Goal: Information Seeking & Learning: Learn about a topic

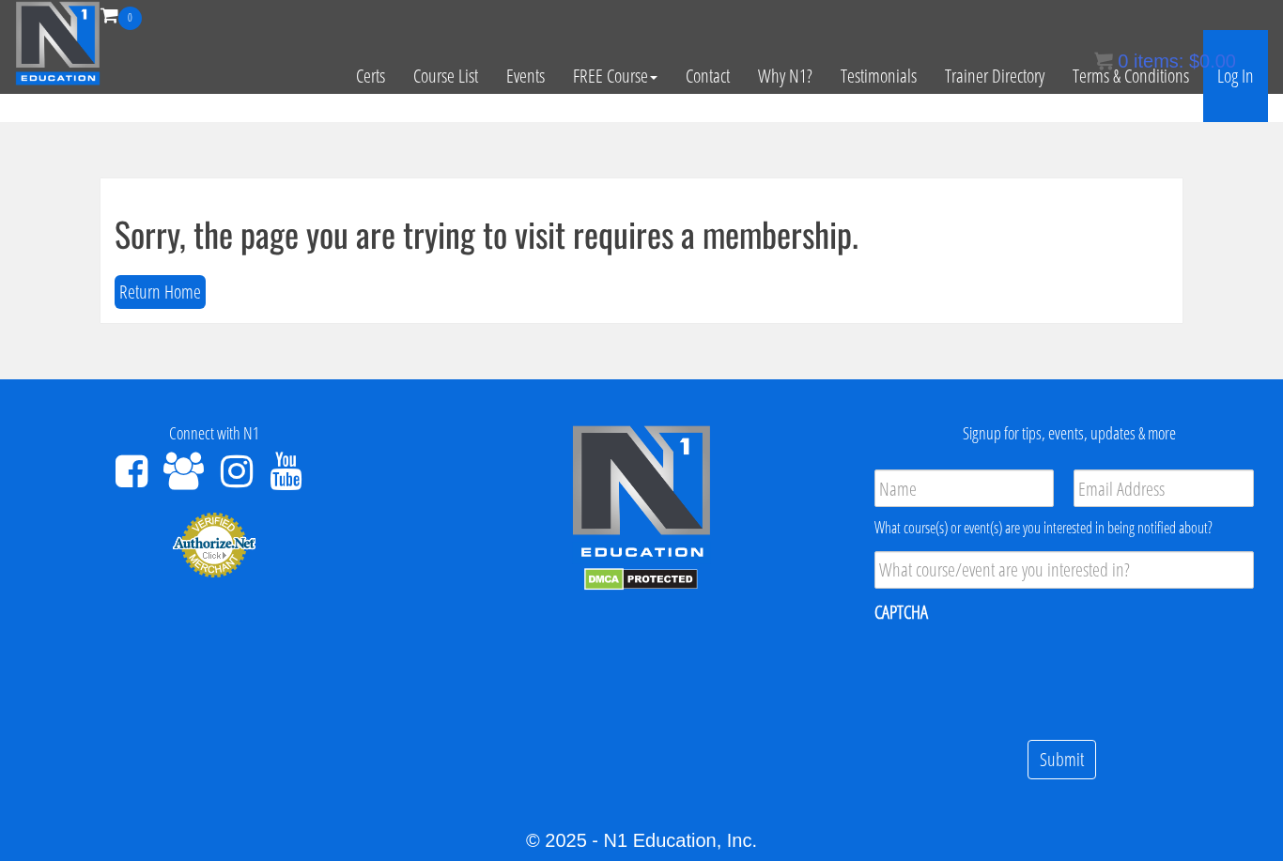
click at [1229, 80] on link "Log In" at bounding box center [1235, 76] width 65 height 92
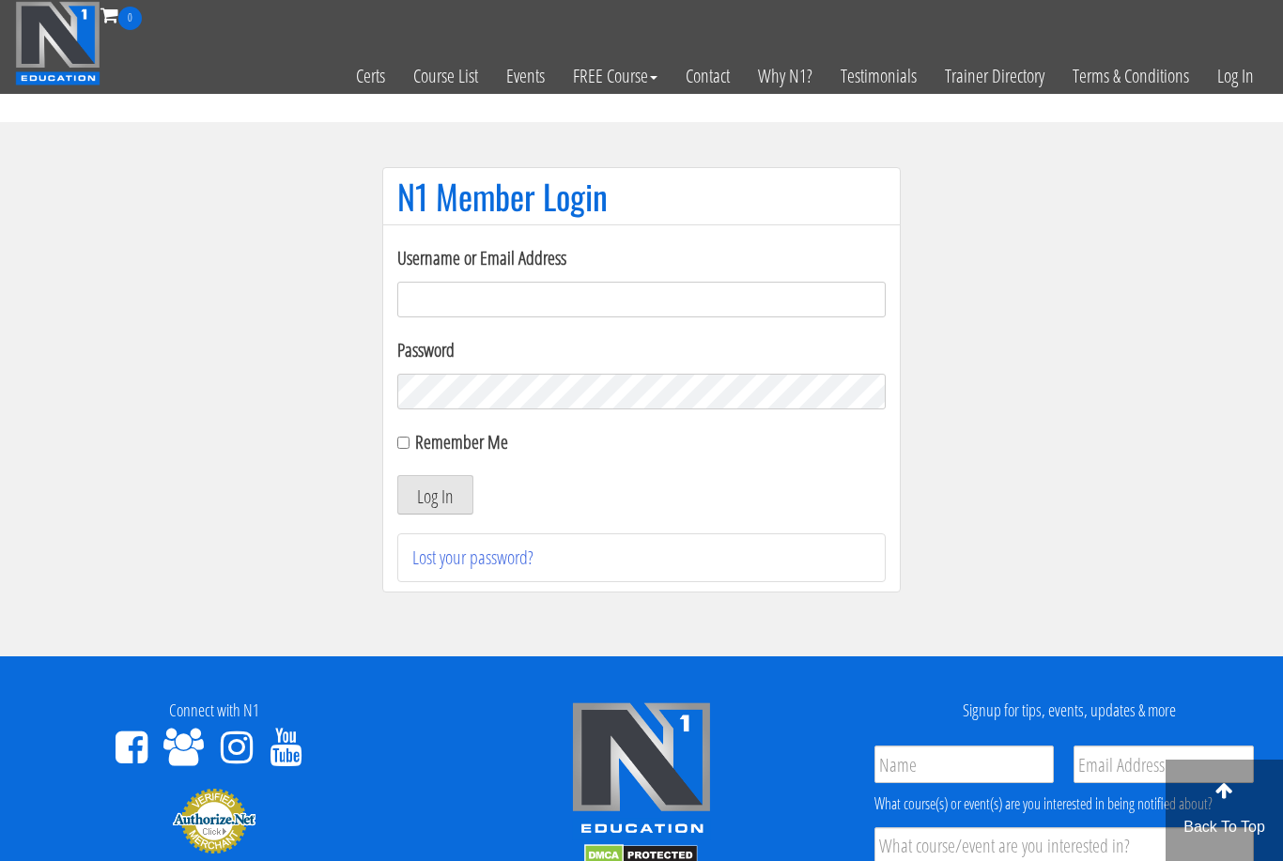
type input "filippo.cirocchi95@gmail.com"
click at [435, 496] on button "Log In" at bounding box center [435, 494] width 76 height 39
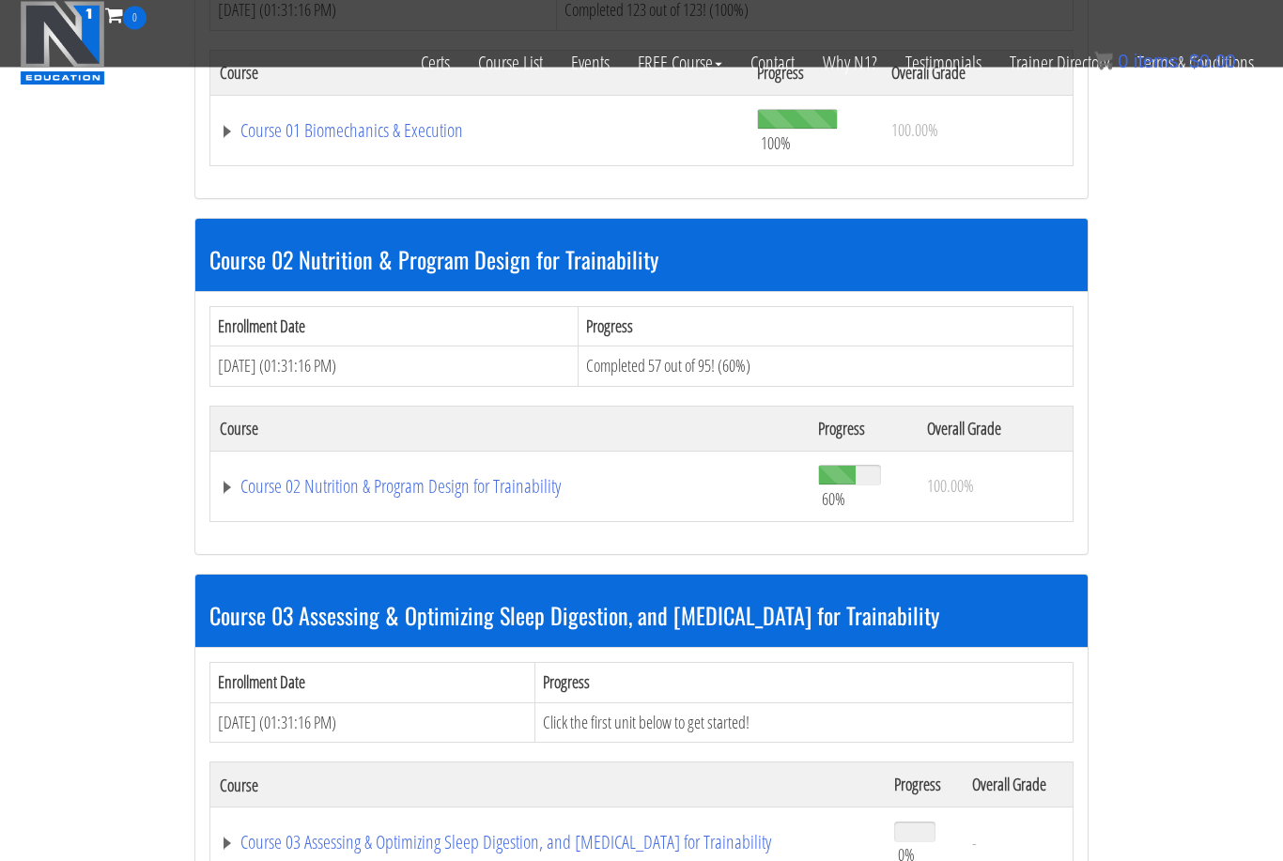
scroll to position [772, 0]
click at [432, 484] on link "Course 02 Nutrition & Program Design for Trainability" at bounding box center [509, 486] width 579 height 19
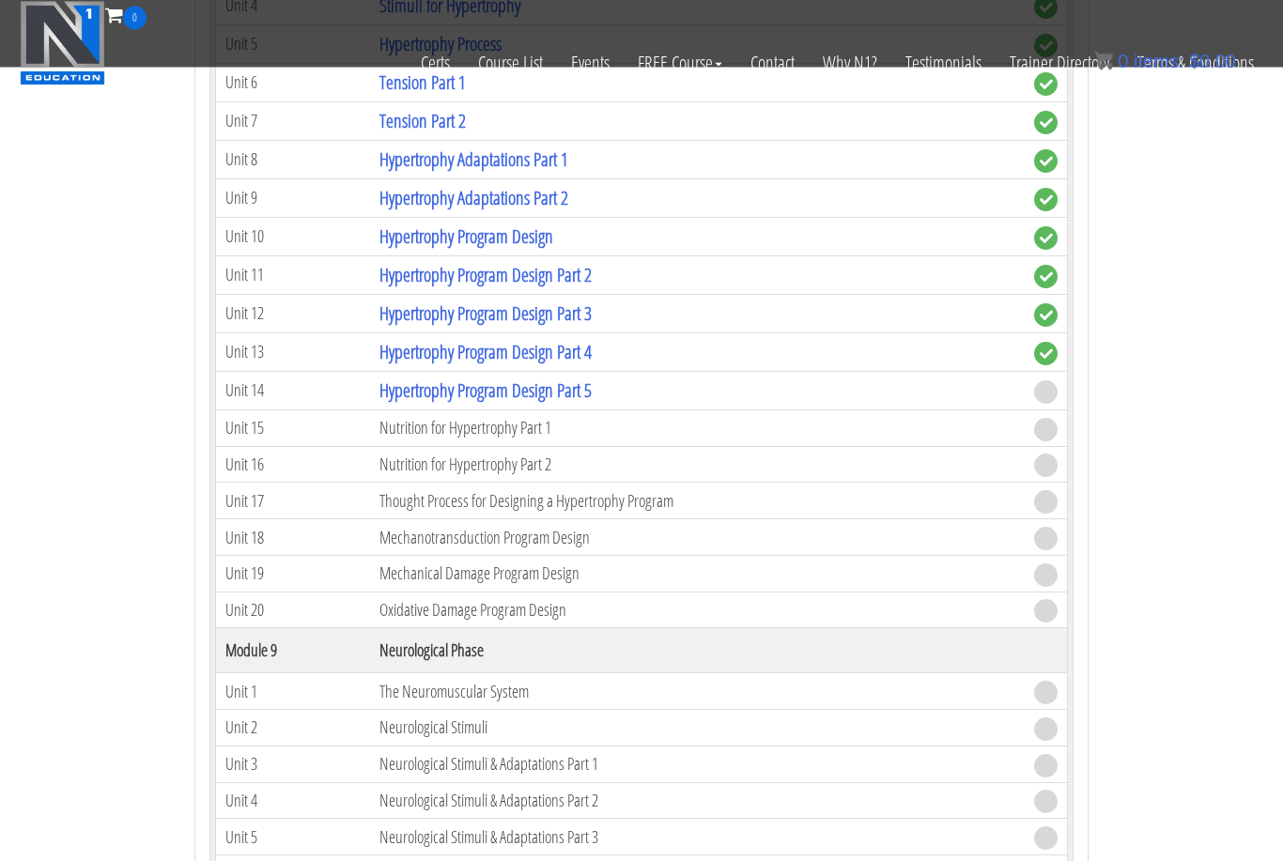
scroll to position [3383, 0]
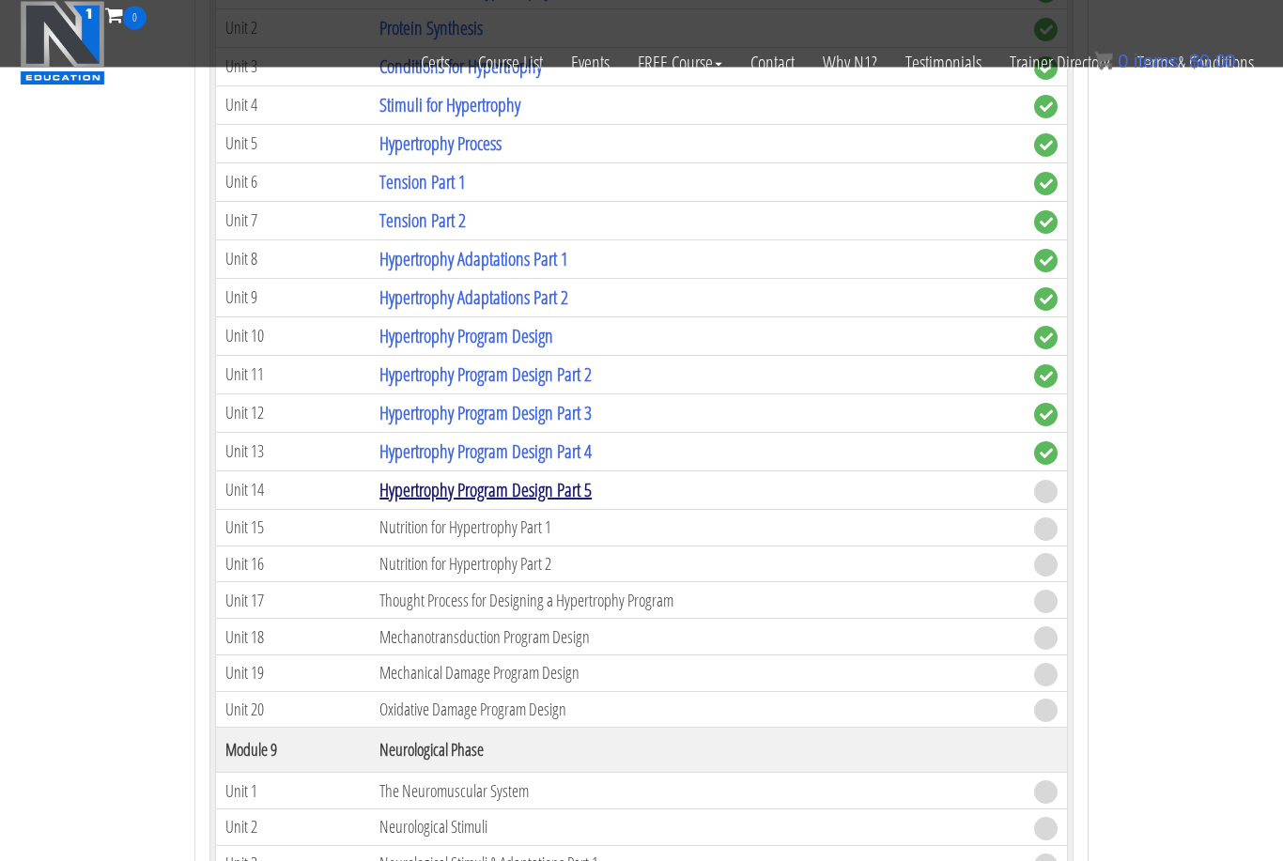
click at [530, 488] on link "Hypertrophy Program Design Part 5" at bounding box center [485, 490] width 212 height 25
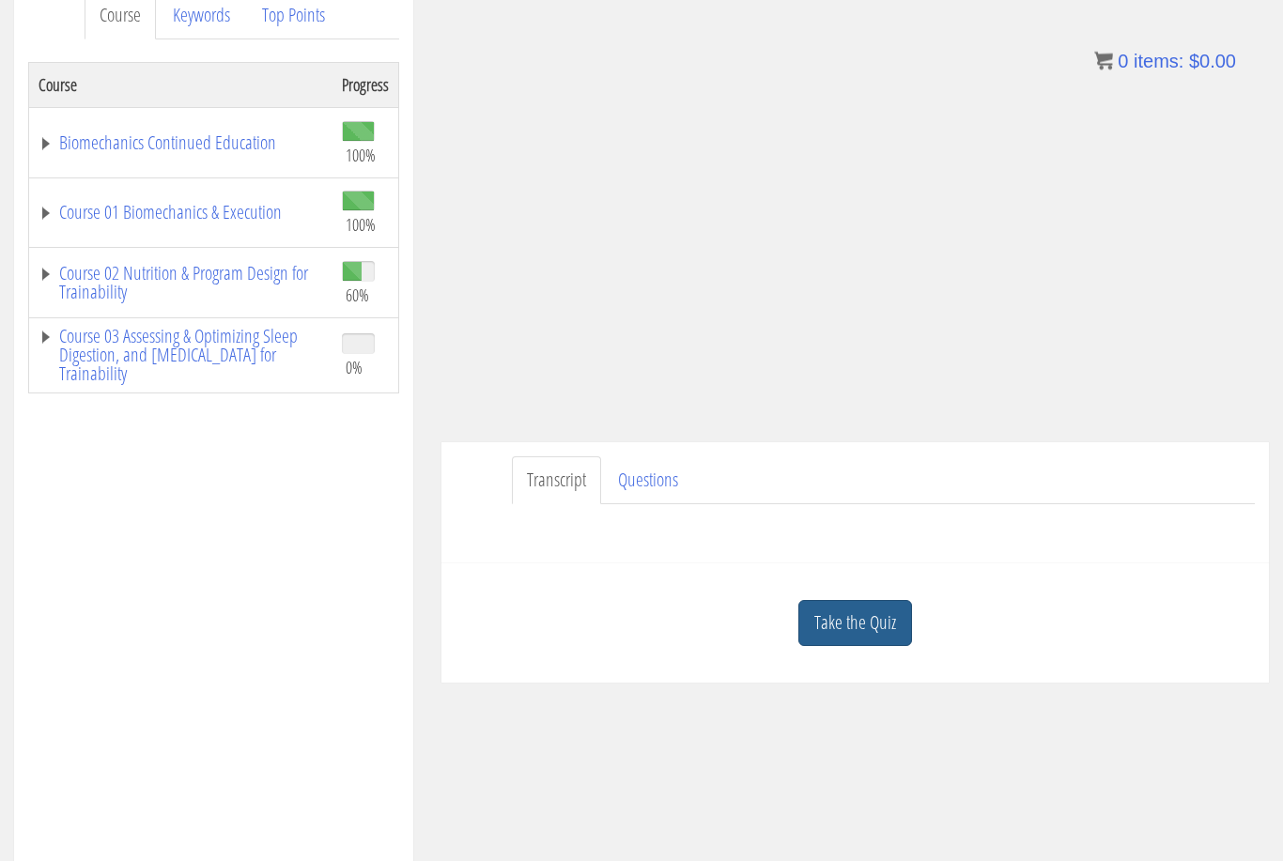
click at [862, 616] on link "Take the Quiz" at bounding box center [855, 624] width 114 height 46
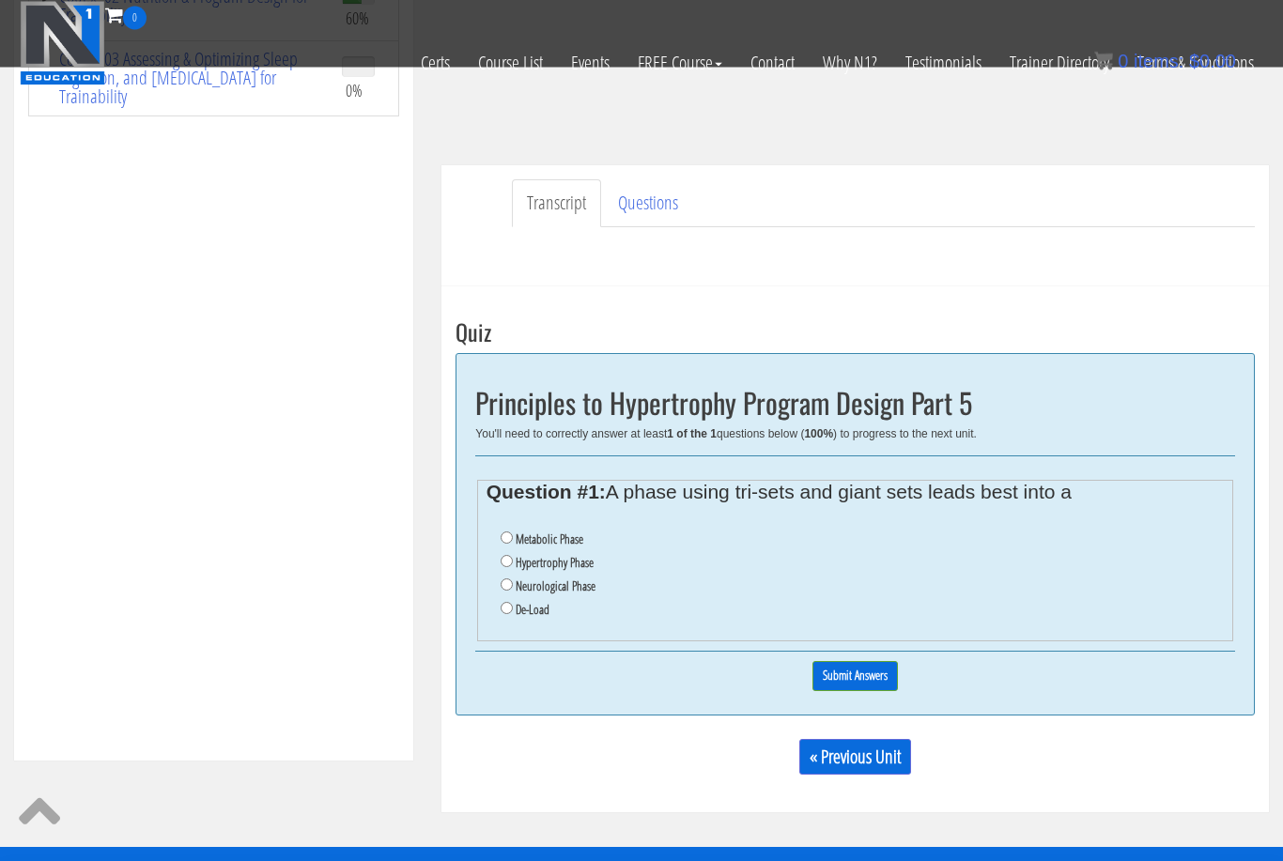
scroll to position [645, 0]
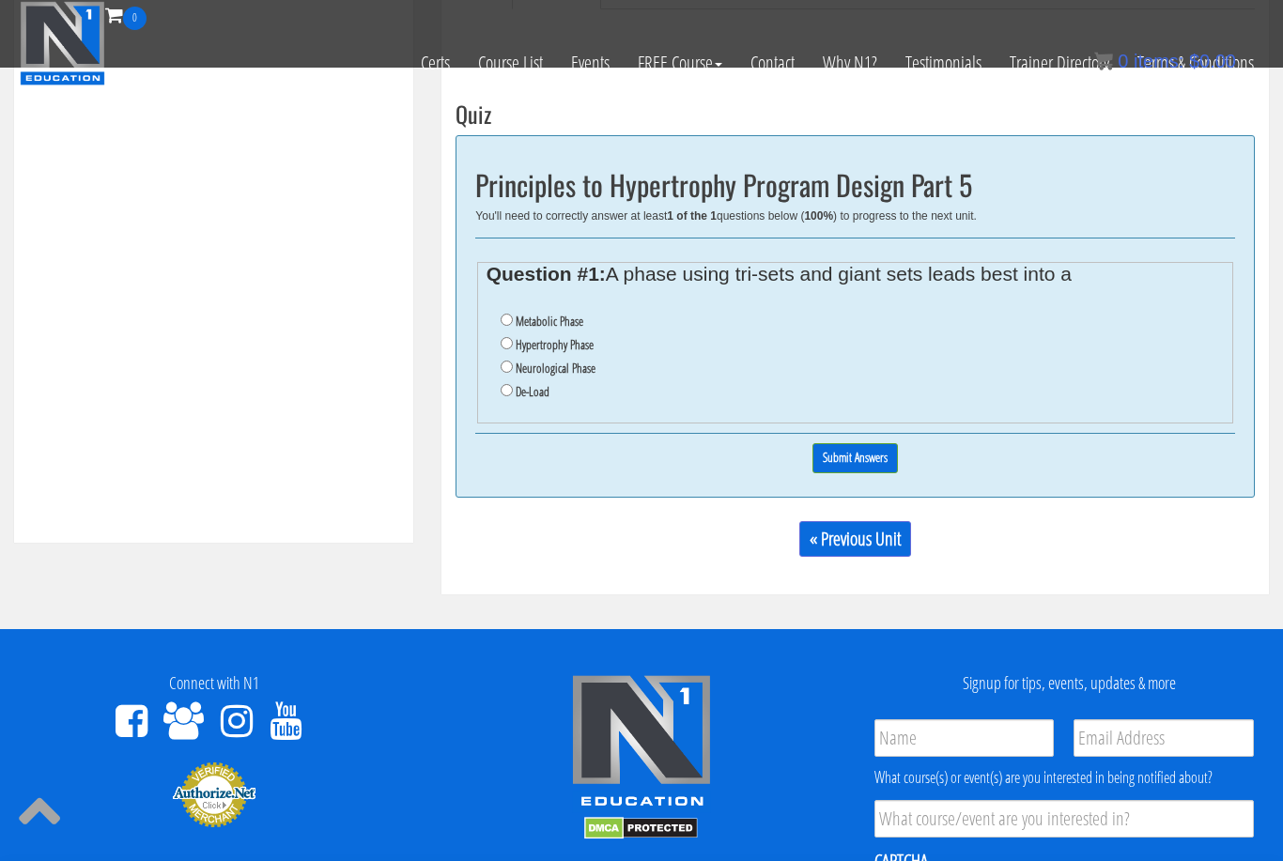
click at [512, 348] on input "Hypertrophy Phase" at bounding box center [507, 343] width 12 height 12
radio input "true"
click at [511, 370] on input "Neurological Phase" at bounding box center [507, 367] width 12 height 12
radio input "true"
click at [548, 325] on label "Metabolic Phase" at bounding box center [550, 321] width 68 height 15
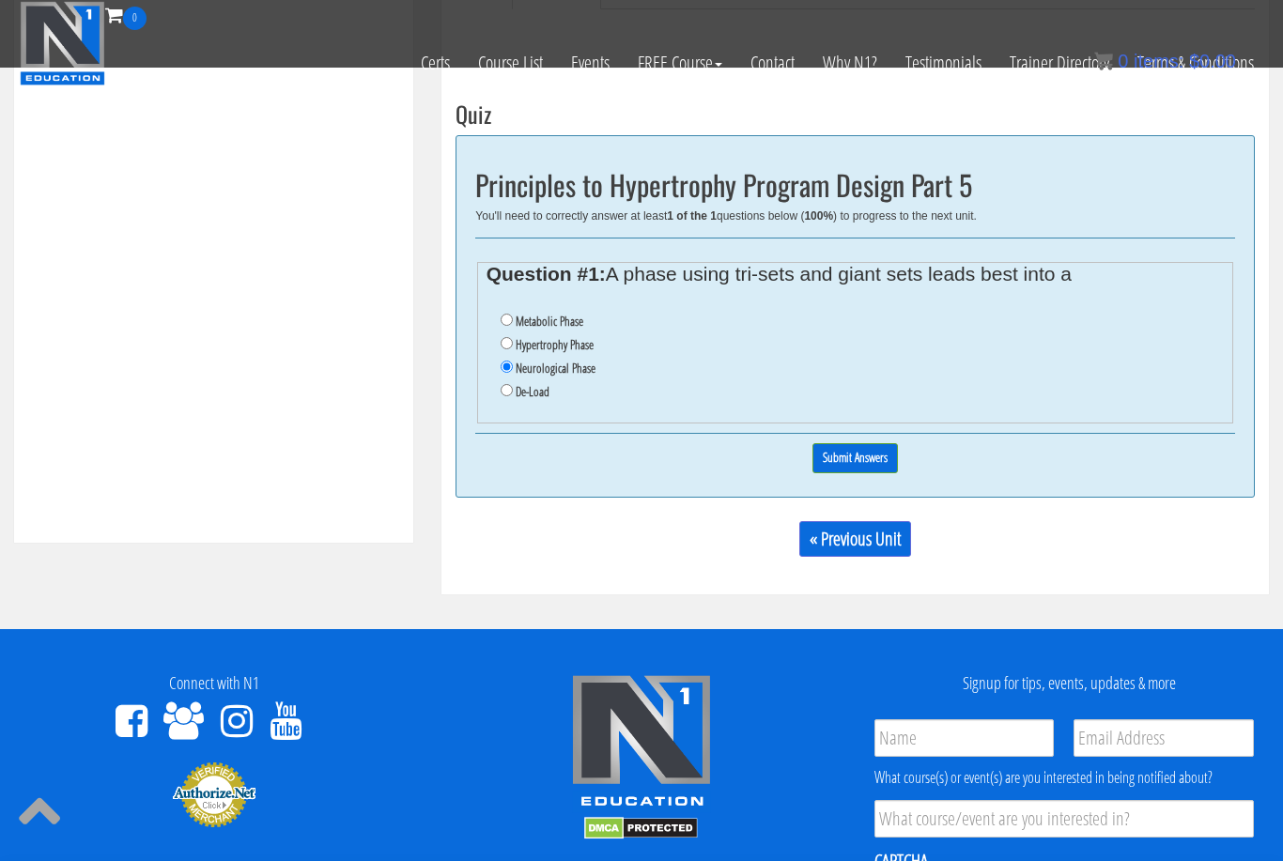
click at [513, 325] on input "Metabolic Phase" at bounding box center [507, 320] width 12 height 12
radio input "true"
click at [842, 463] on input "Submit Answers" at bounding box center [854, 457] width 85 height 29
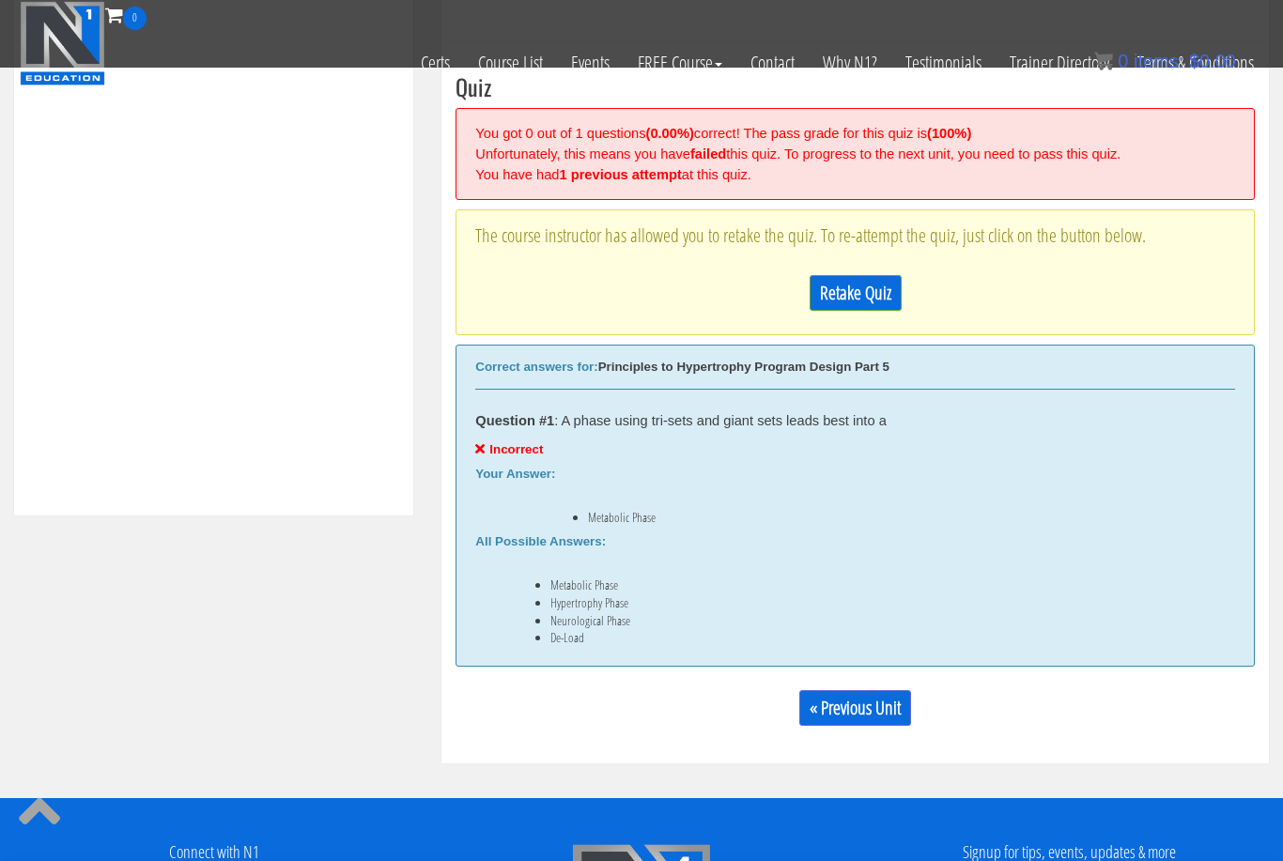
scroll to position [686, 0]
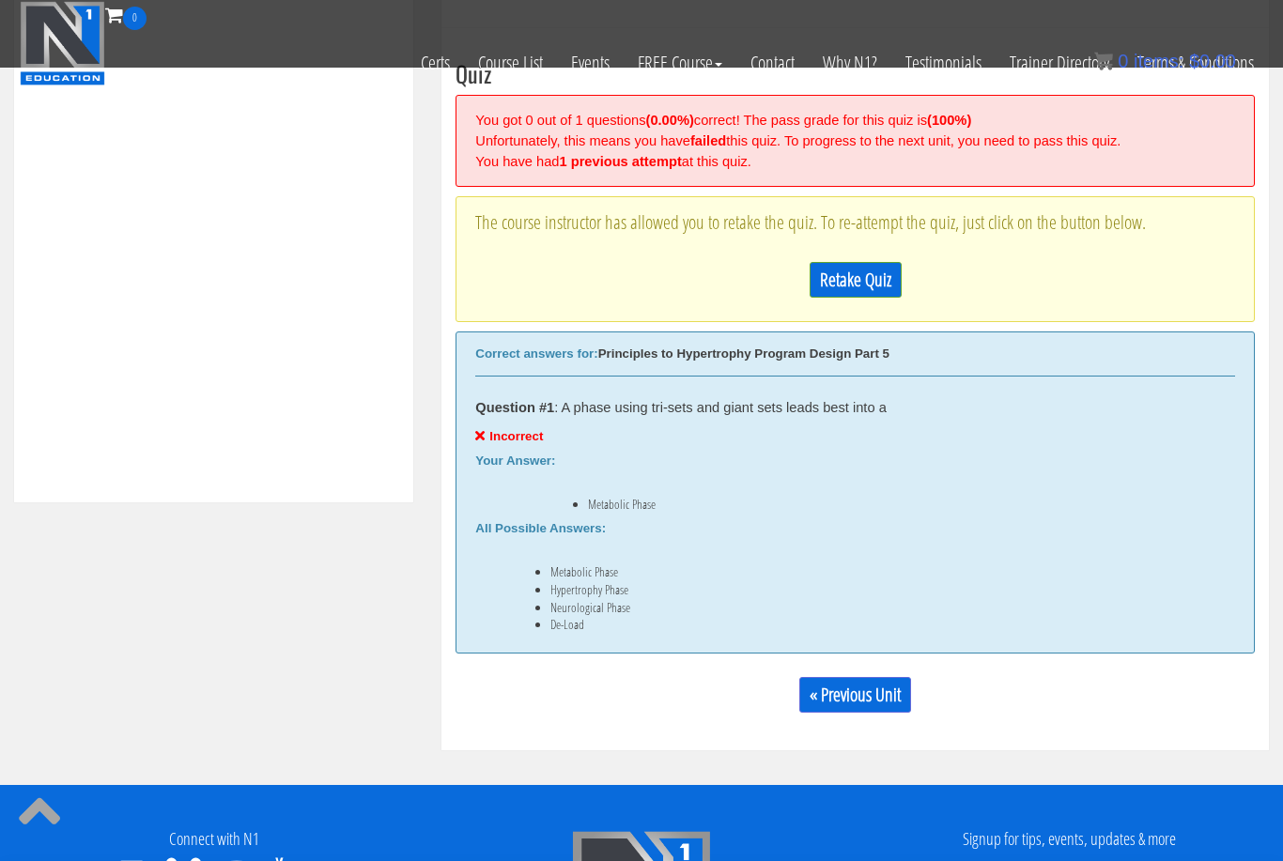
click at [842, 278] on link "Retake Quiz" at bounding box center [856, 280] width 92 height 36
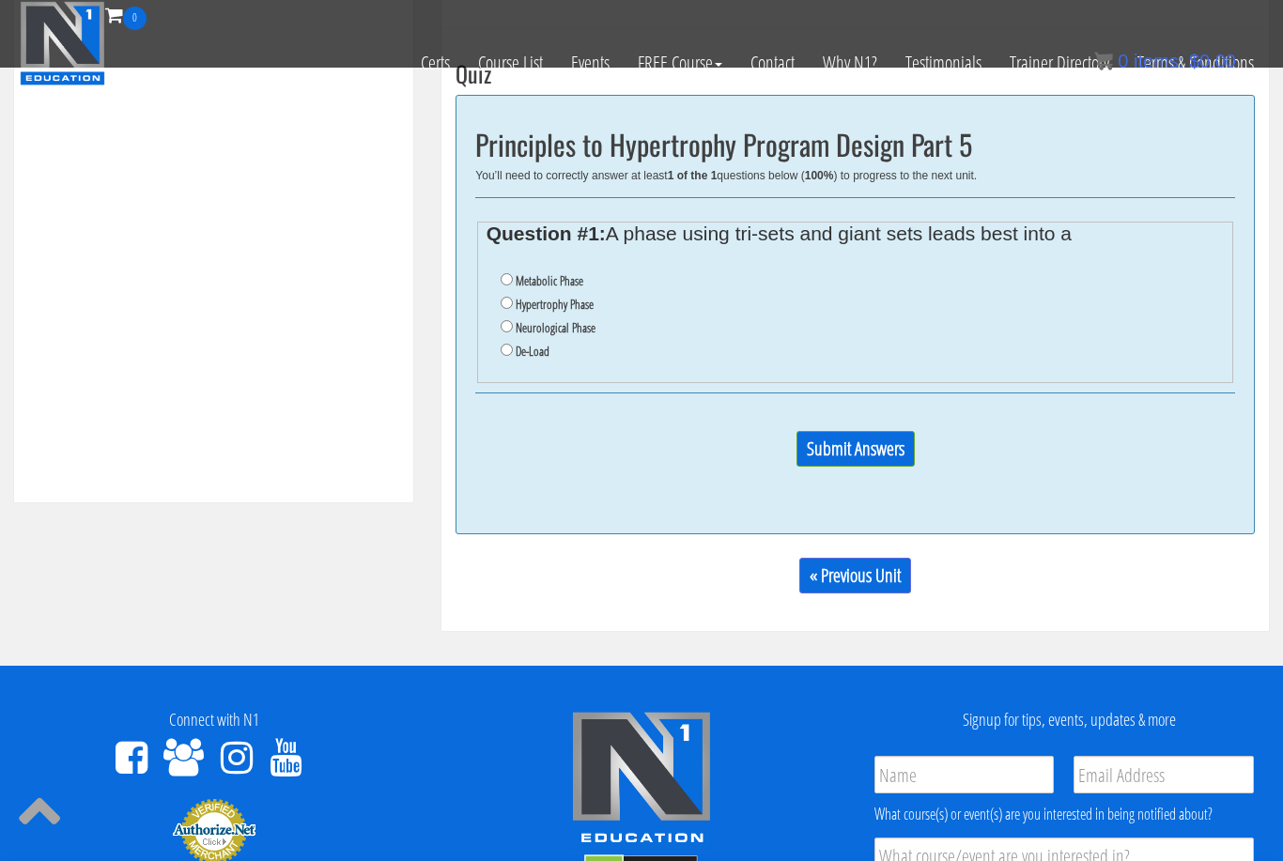
click at [511, 293] on li "Hypertrophy Phase" at bounding box center [863, 304] width 724 height 23
click at [508, 309] on input "Hypertrophy Phase" at bounding box center [507, 303] width 12 height 12
radio input "true"
click at [827, 459] on input "Submit Answers" at bounding box center [855, 449] width 118 height 36
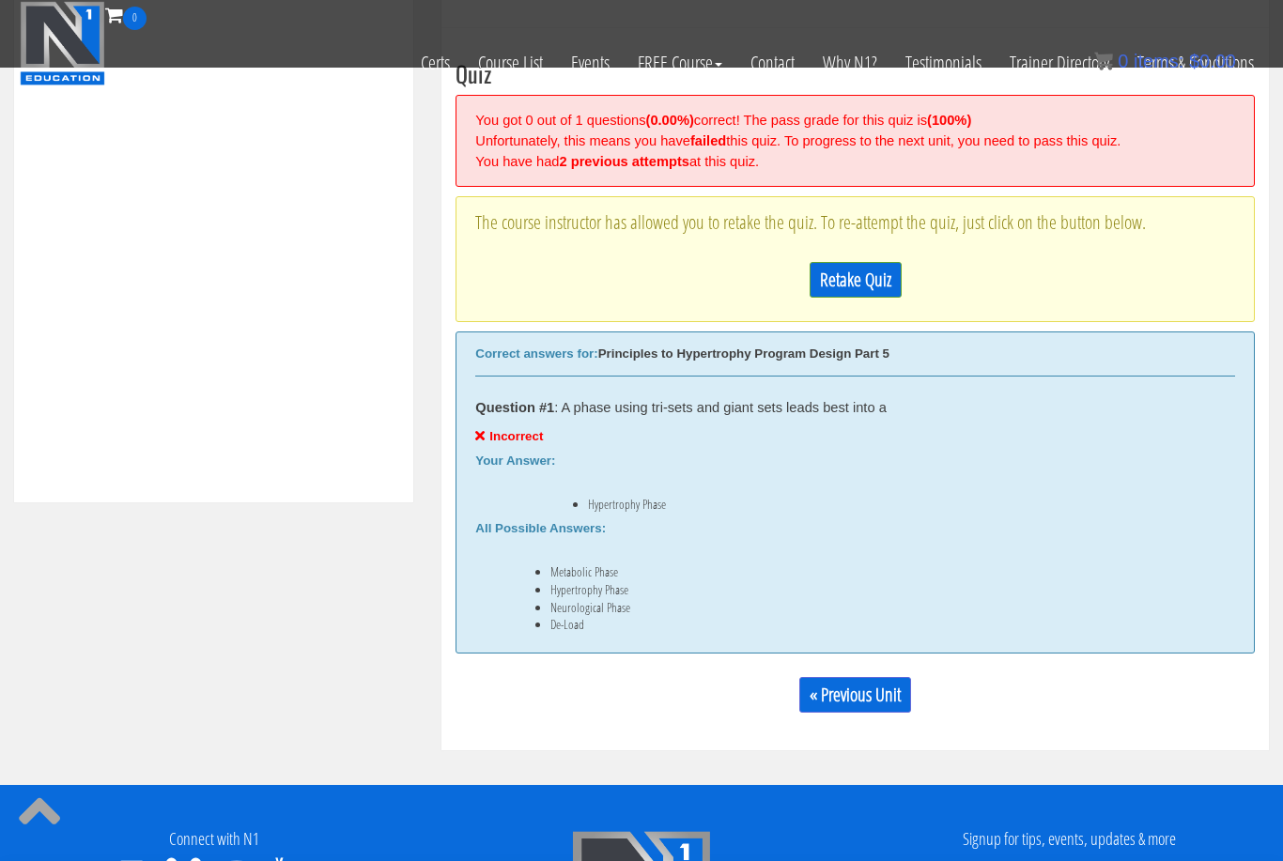
click at [889, 266] on link "Retake Quiz" at bounding box center [856, 280] width 92 height 36
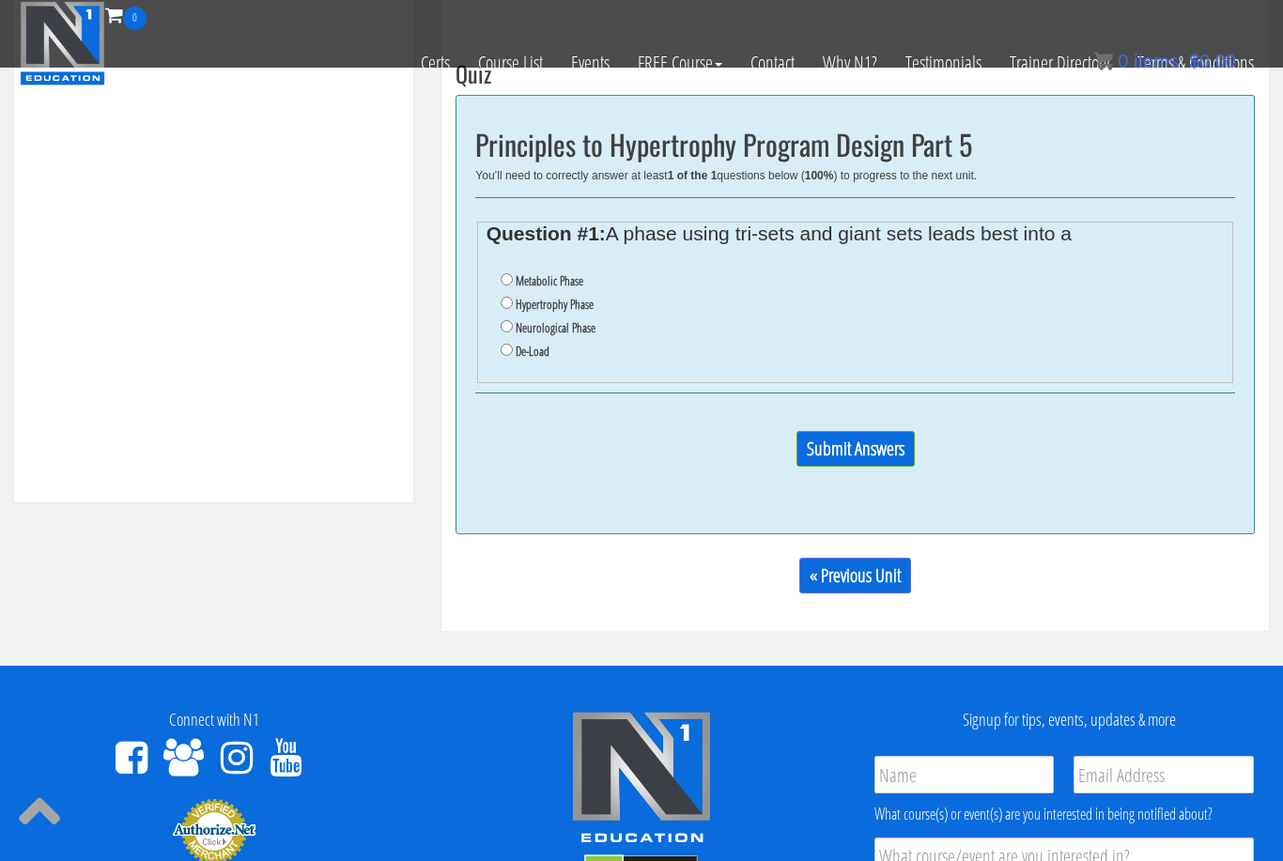
click at [514, 336] on li "Neurological Phase" at bounding box center [863, 328] width 724 height 23
click at [571, 340] on li "Neurological Phase" at bounding box center [863, 328] width 724 height 23
click at [578, 328] on label "Neurological Phase" at bounding box center [556, 327] width 80 height 15
click at [513, 328] on input "Neurological Phase" at bounding box center [507, 326] width 12 height 12
radio input "true"
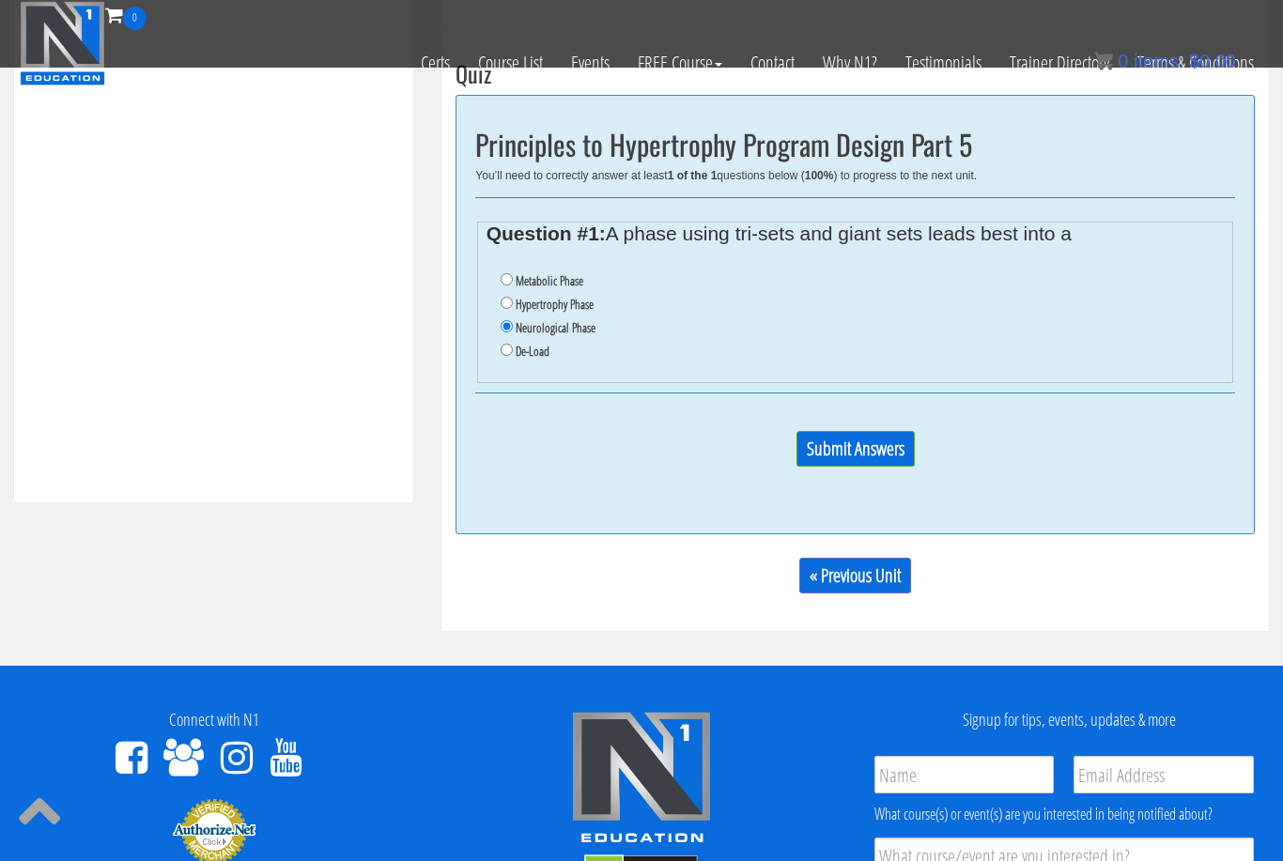
click at [824, 460] on input "Submit Answers" at bounding box center [855, 449] width 118 height 36
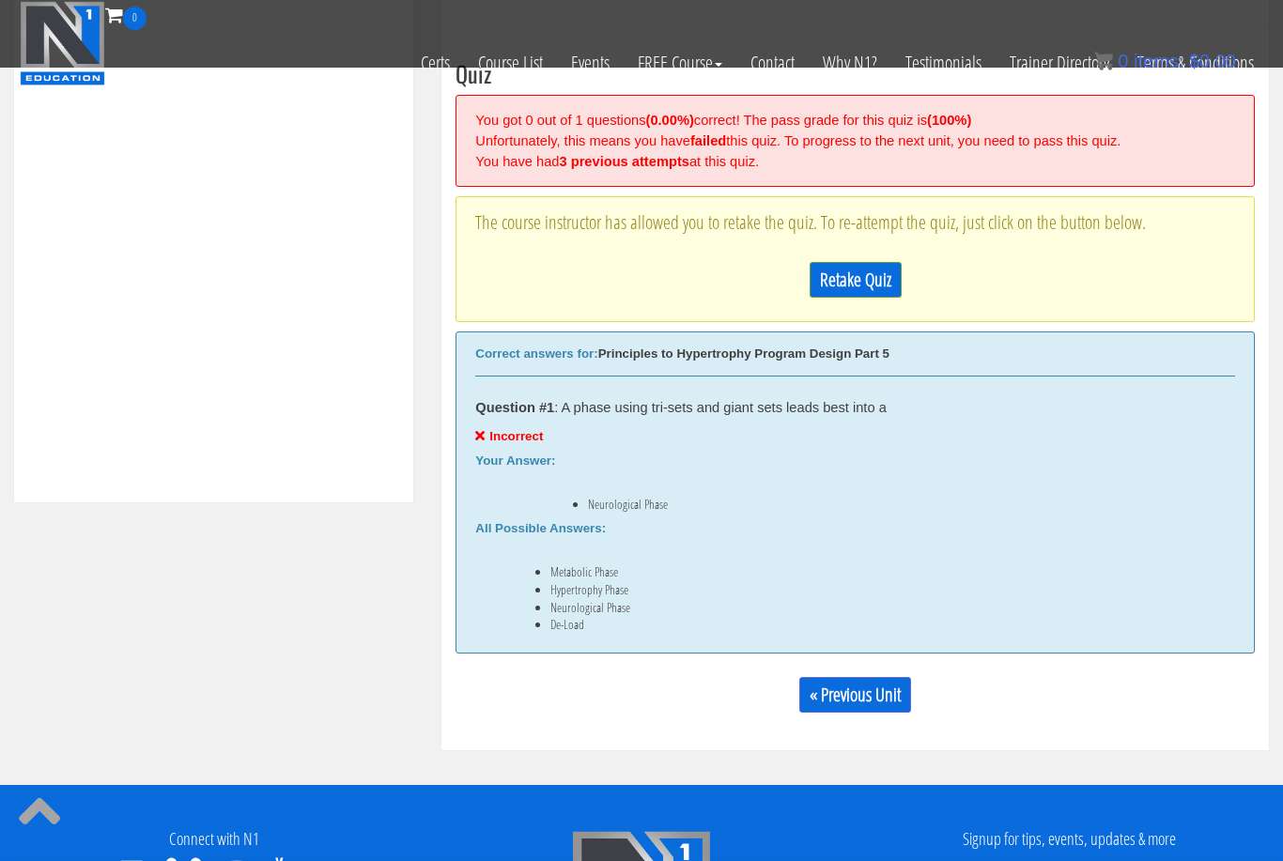
click at [855, 273] on link "Retake Quiz" at bounding box center [856, 280] width 92 height 36
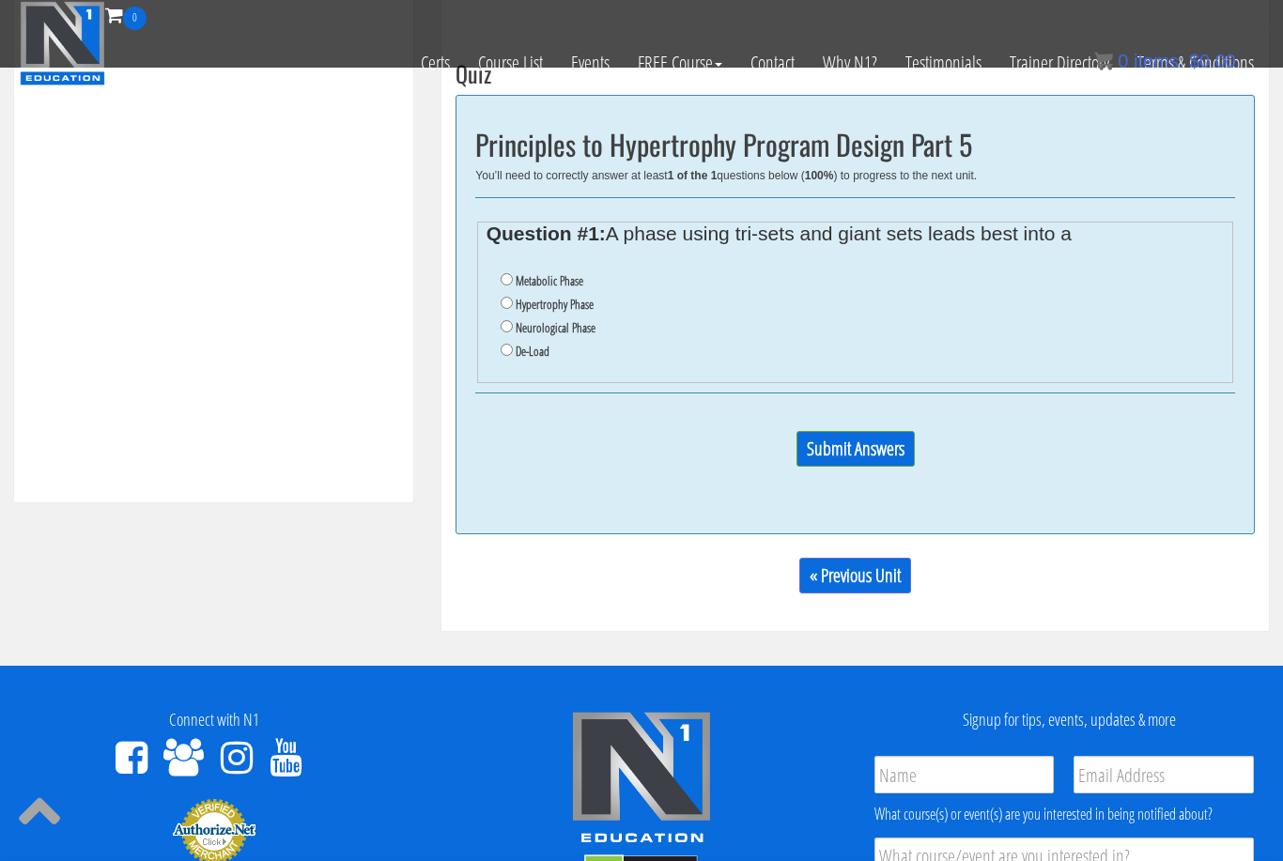
click at [497, 355] on ul "Metabolic Phase Hypertrophy Phase Neurological Phase De-Load" at bounding box center [856, 316] width 738 height 113
click at [511, 354] on input "De-Load" at bounding box center [507, 350] width 12 height 12
radio input "true"
click at [830, 449] on input "Submit Answers" at bounding box center [855, 449] width 118 height 36
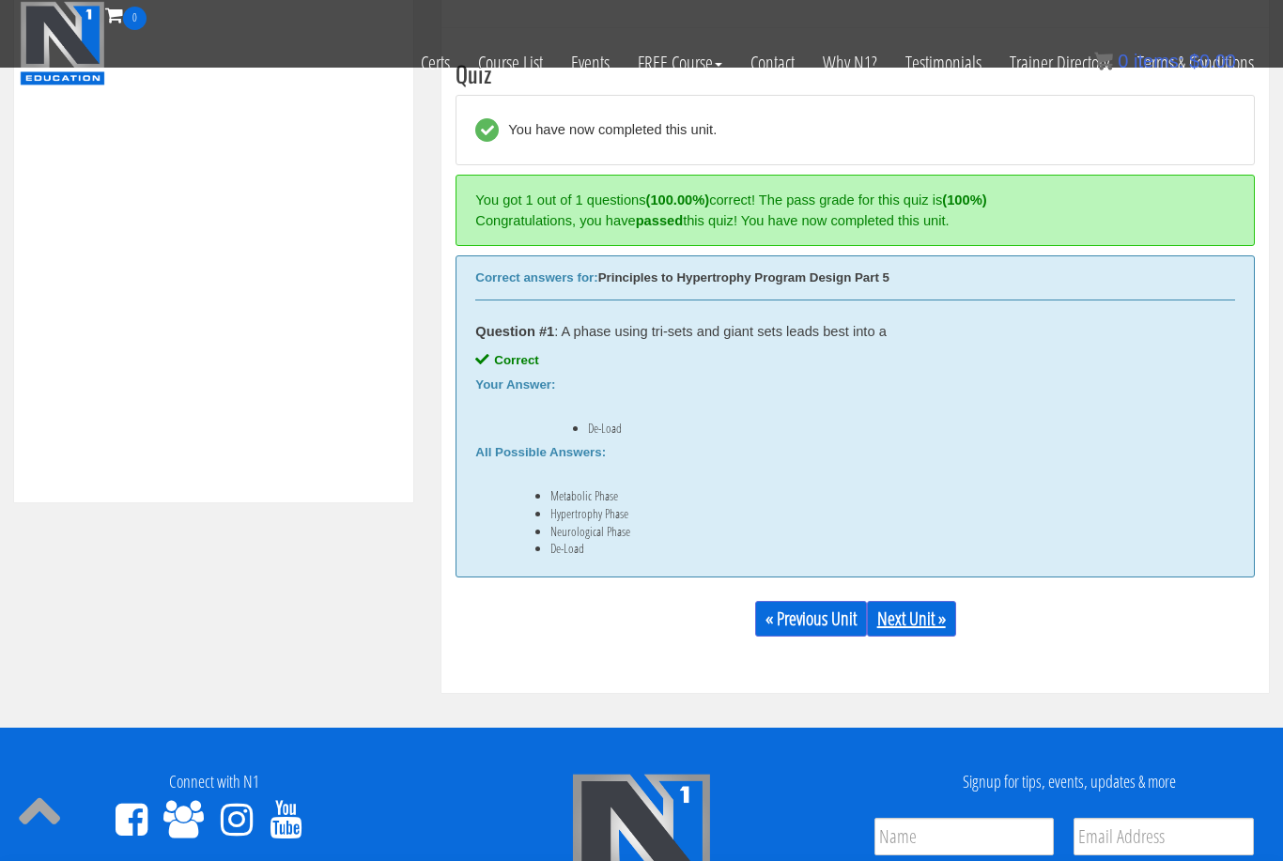
click at [925, 626] on link "Next Unit »" at bounding box center [911, 619] width 89 height 36
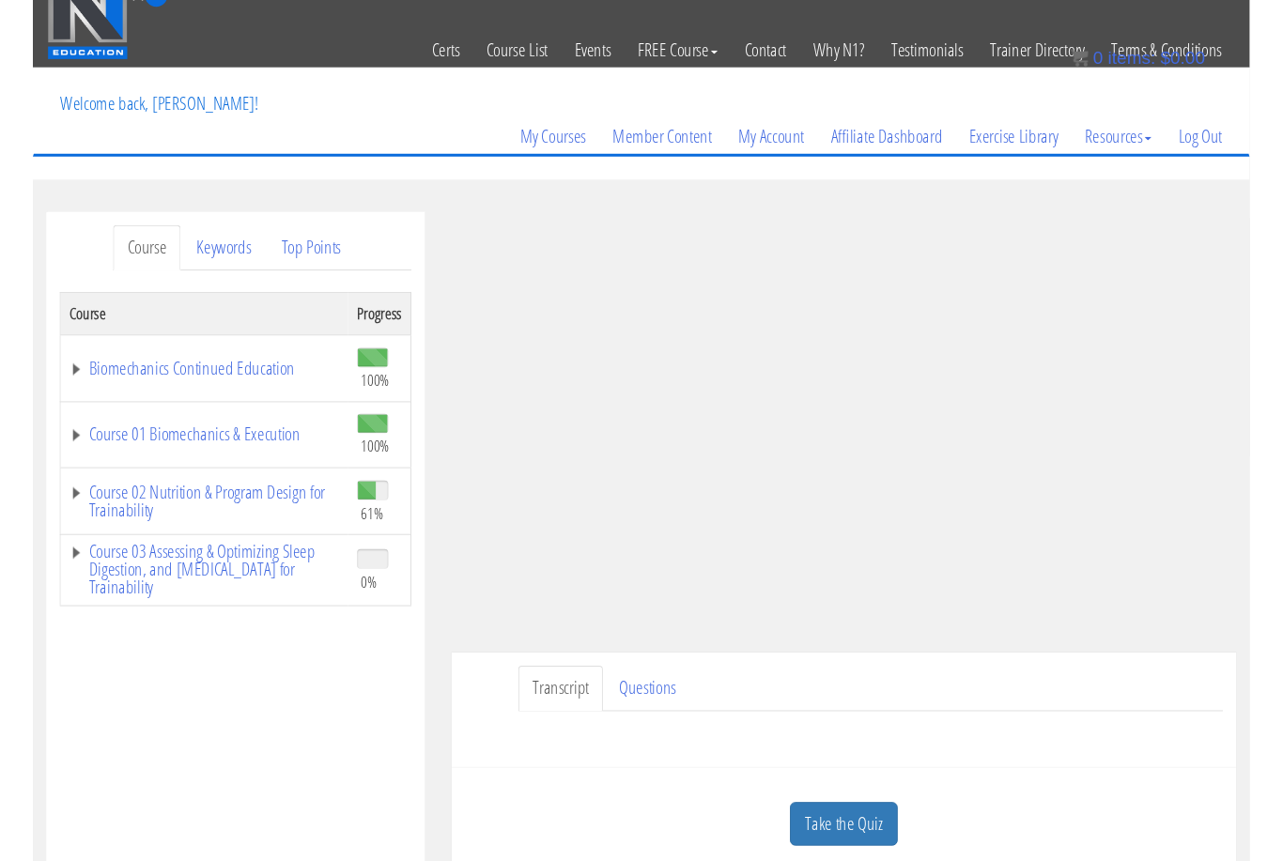
scroll to position [253, 0]
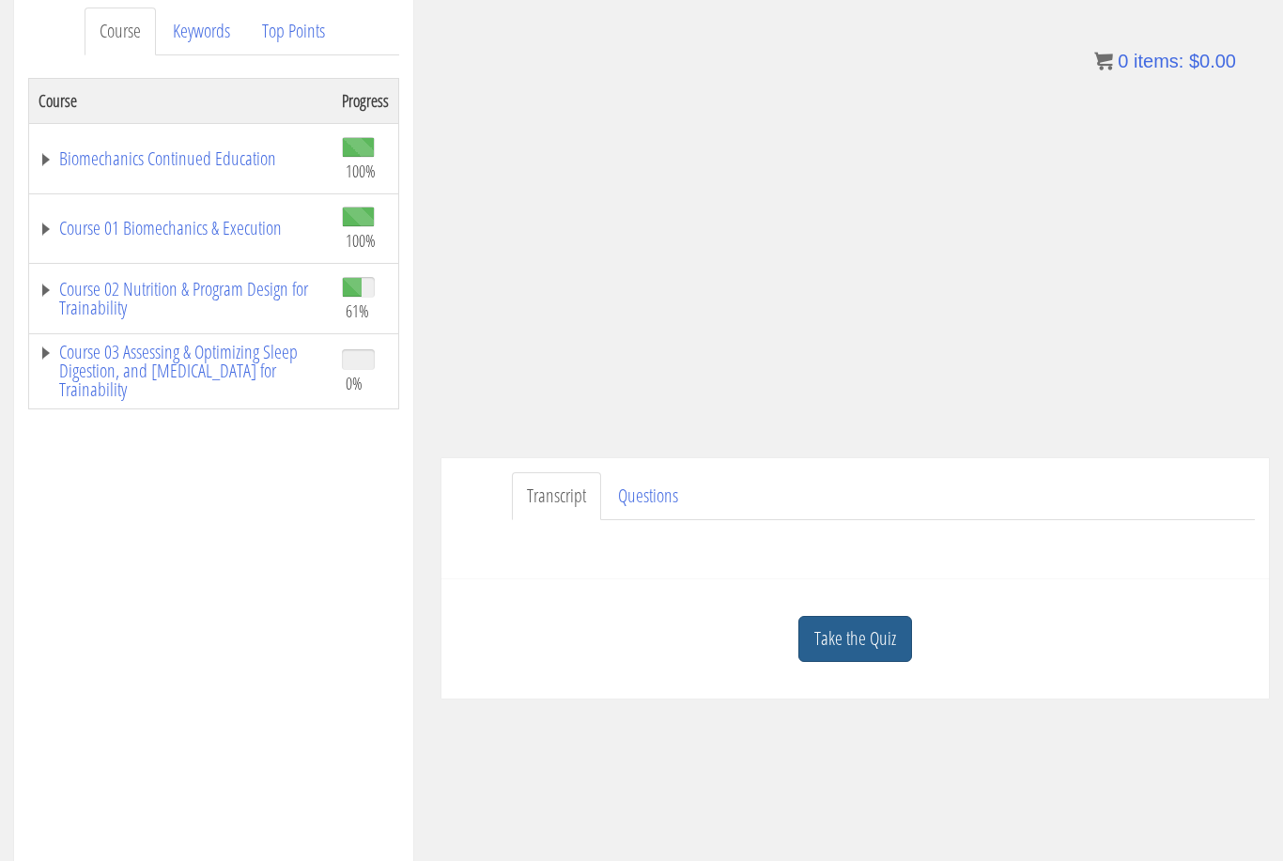
click at [874, 630] on link "Take the Quiz" at bounding box center [855, 639] width 114 height 46
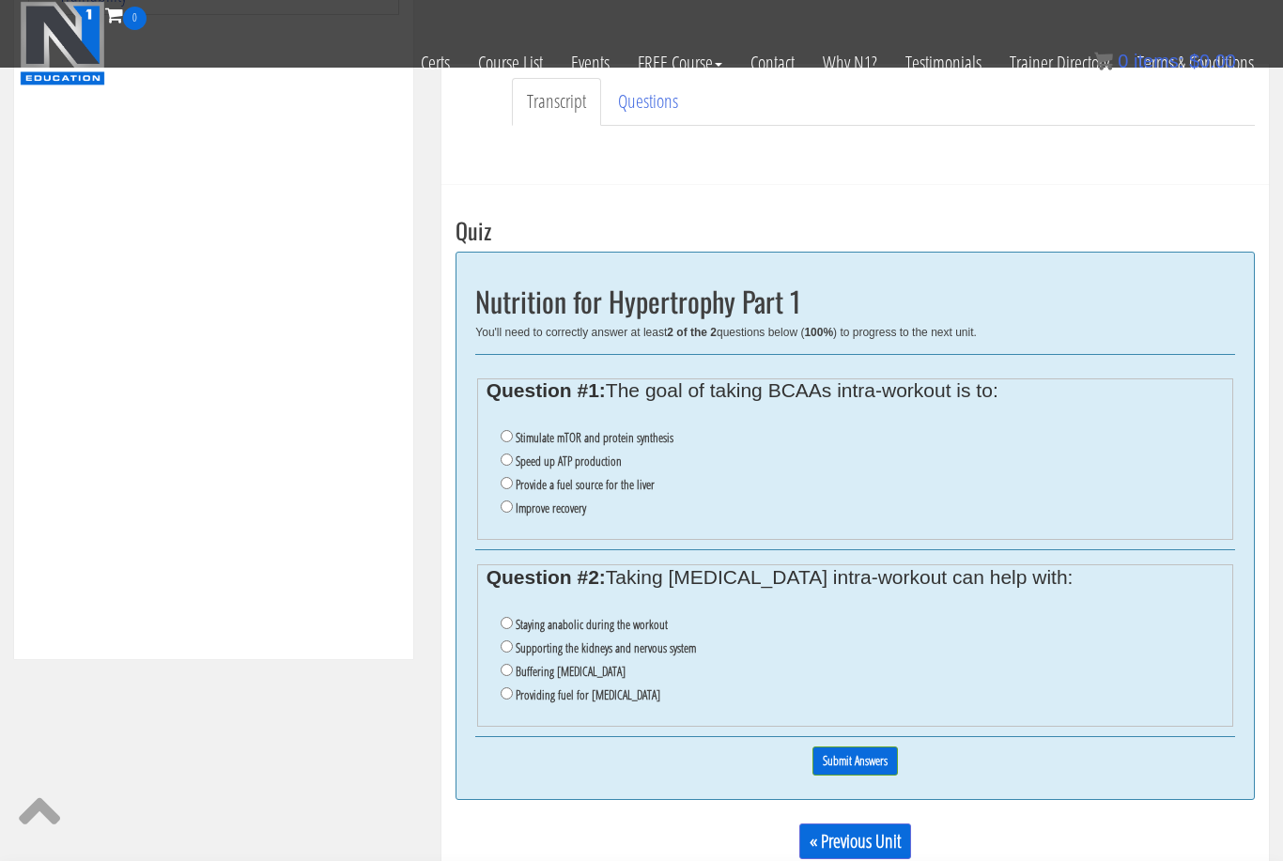
scroll to position [596, 0]
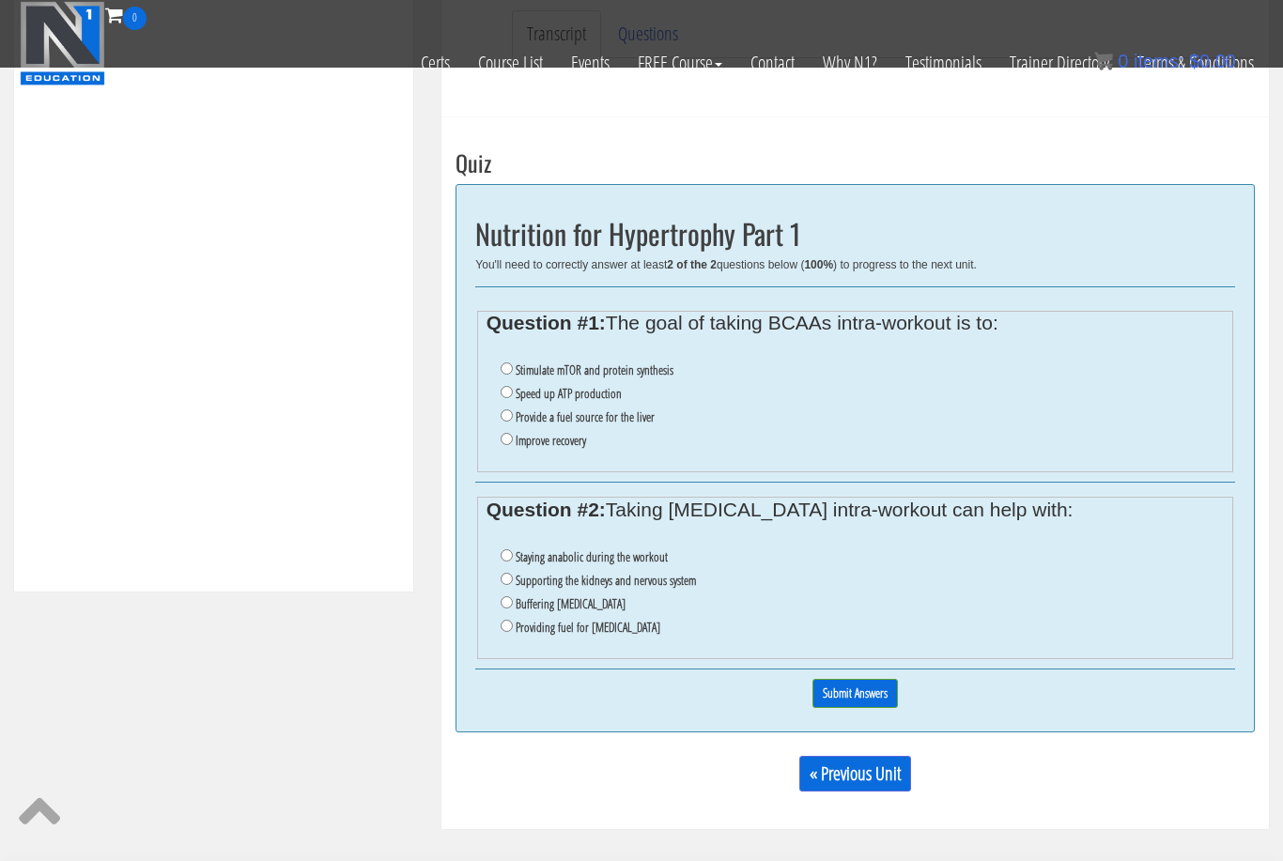
click at [525, 401] on label "Speed up ATP production" at bounding box center [569, 393] width 106 height 15
click at [513, 398] on input "Speed up ATP production" at bounding box center [507, 392] width 12 height 12
radio input "true"
click at [513, 604] on input "Buffering [MEDICAL_DATA]" at bounding box center [507, 602] width 12 height 12
radio input "true"
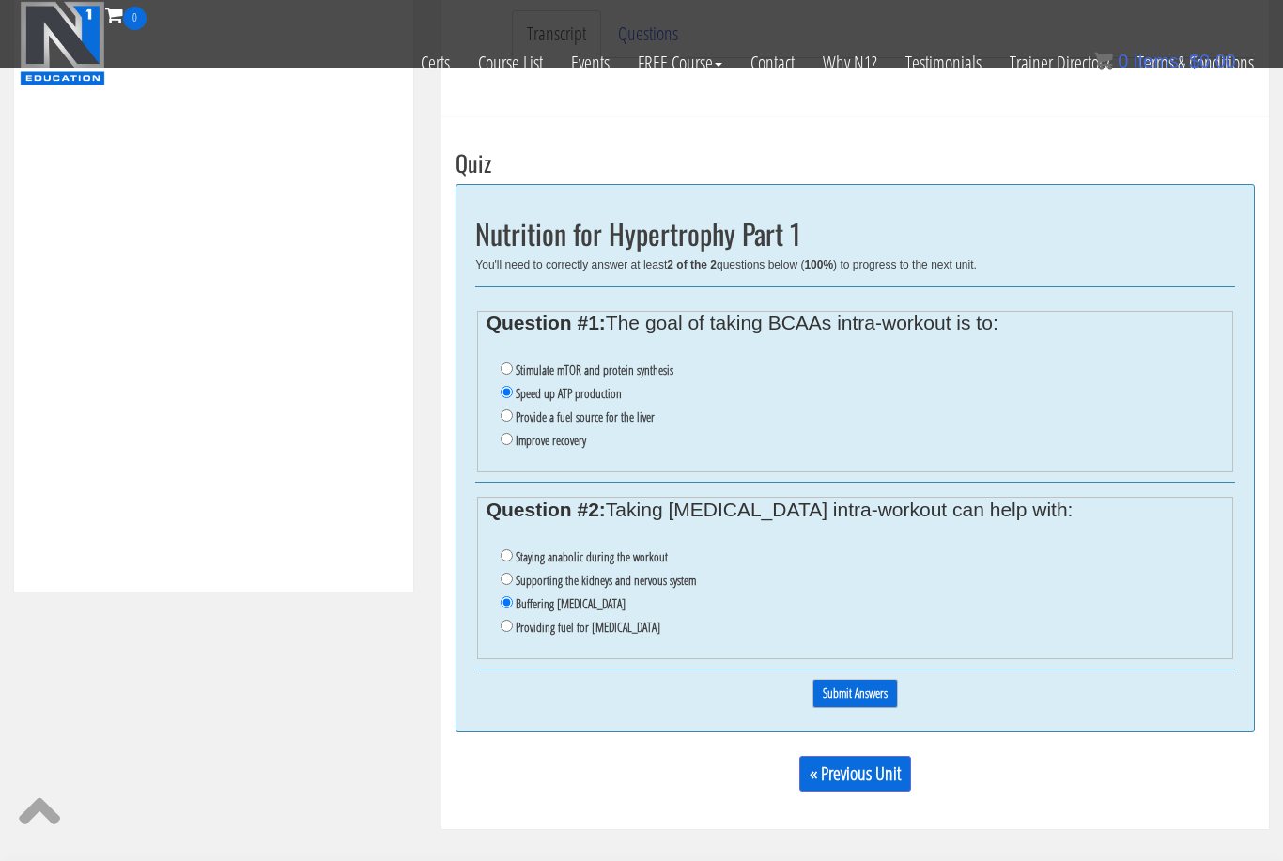
click at [876, 698] on input "Submit Answers" at bounding box center [854, 693] width 85 height 29
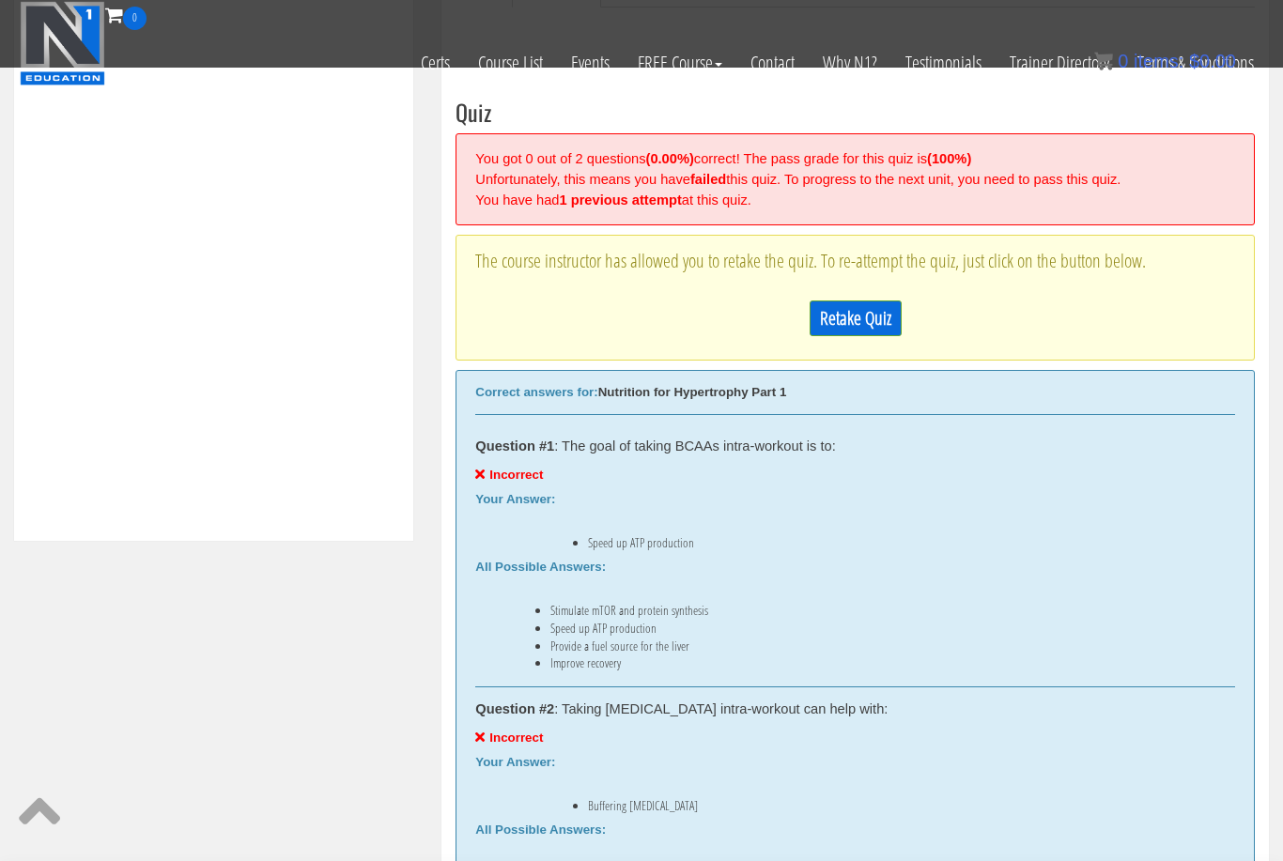
scroll to position [686, 0]
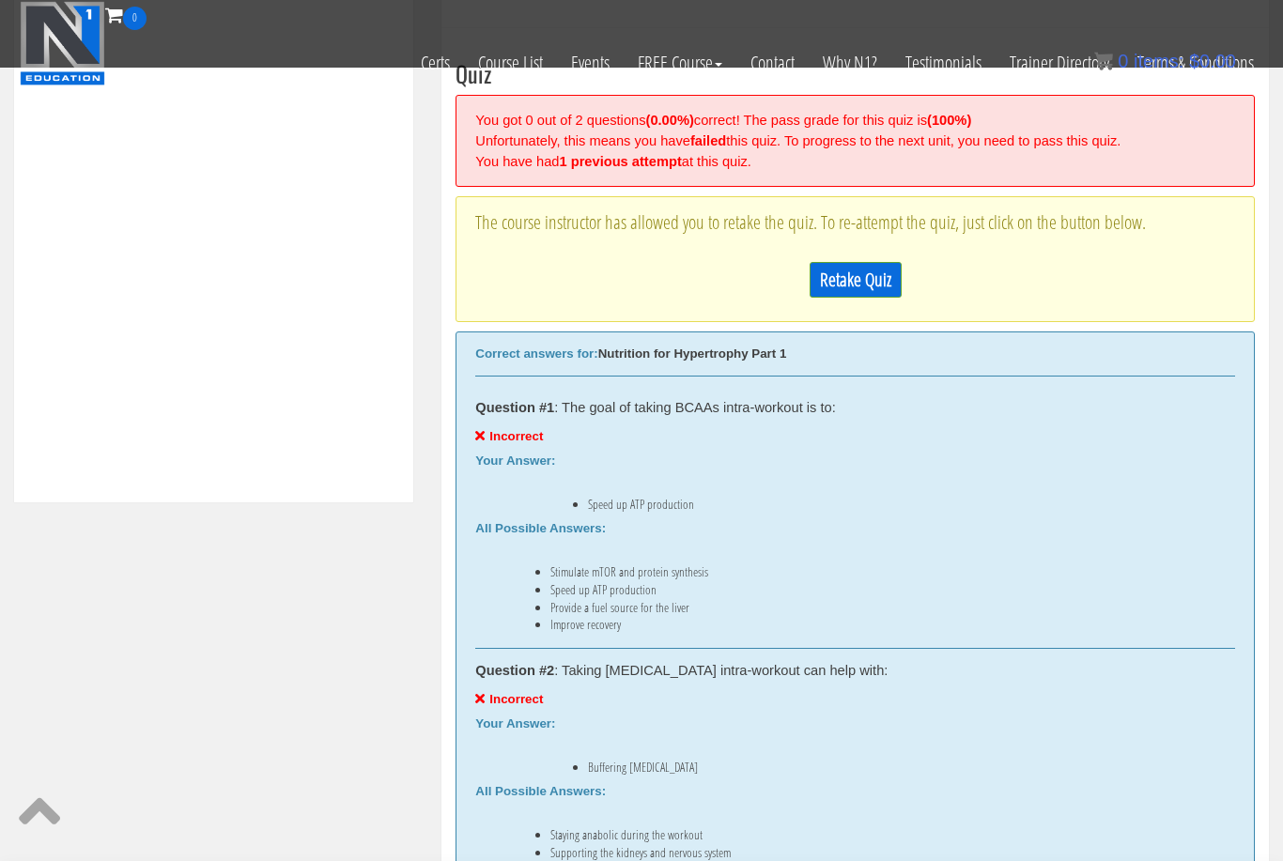
click at [858, 284] on link "Retake Quiz" at bounding box center [856, 280] width 92 height 36
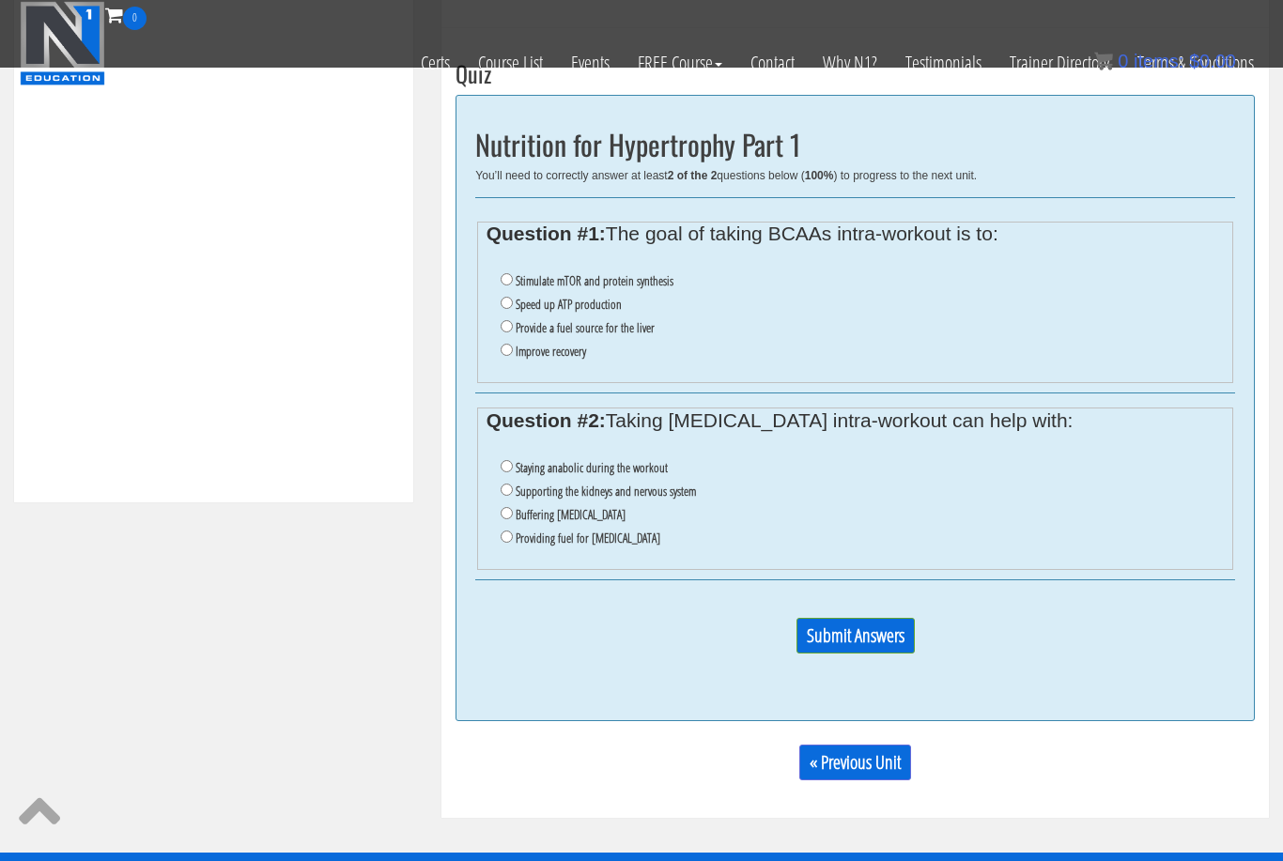
click at [578, 277] on label "Stimulate mTOR and protein synthesis" at bounding box center [595, 280] width 158 height 15
click at [513, 277] on input "Stimulate mTOR and protein synthesis" at bounding box center [507, 279] width 12 height 12
radio input "true"
click at [564, 470] on label "Staying anabolic during the workout" at bounding box center [592, 467] width 152 height 15
click at [513, 470] on input "Staying anabolic during the workout" at bounding box center [507, 466] width 12 height 12
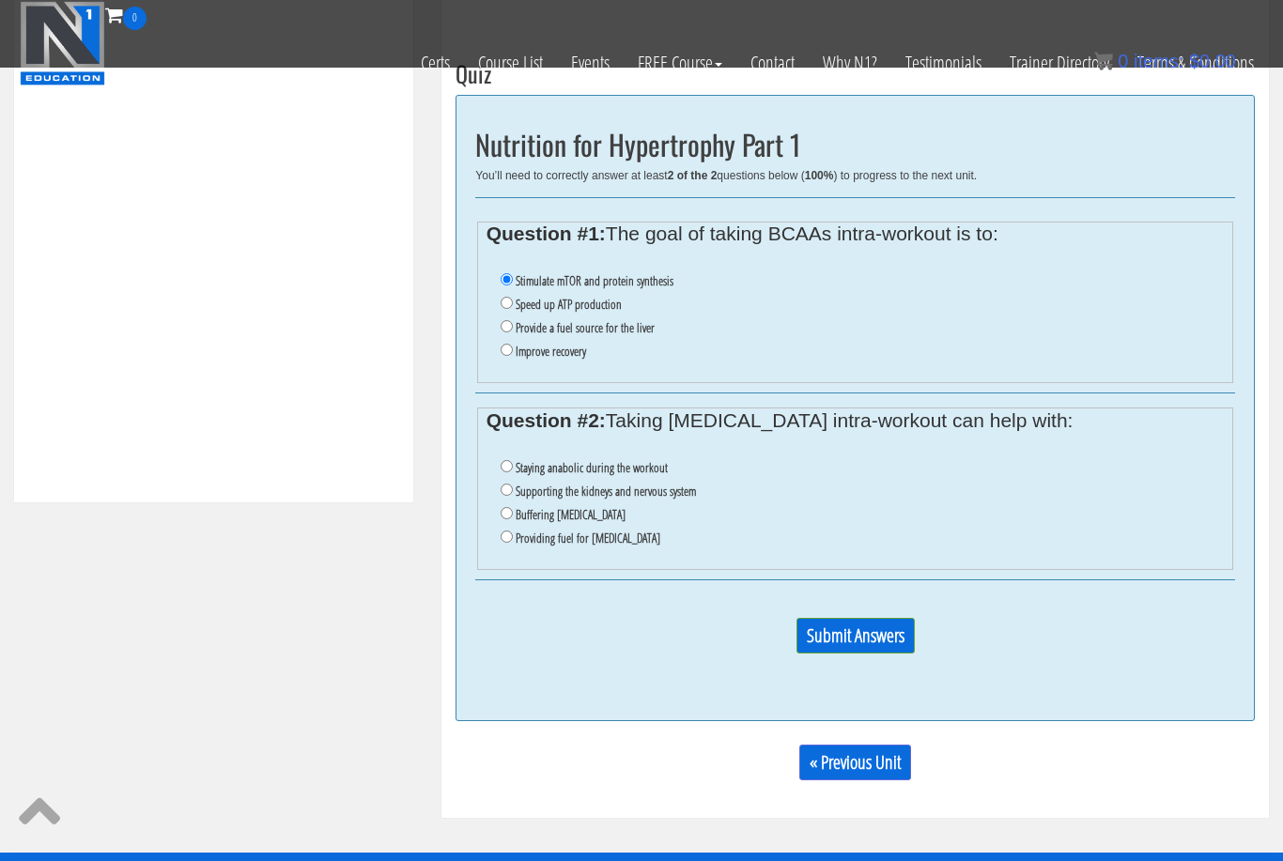
radio input "true"
click at [832, 639] on input "Submit Answers" at bounding box center [855, 636] width 118 height 36
